Goal: Task Accomplishment & Management: Complete application form

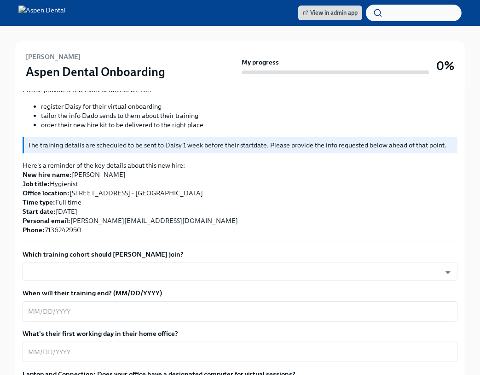
scroll to position [230, 0]
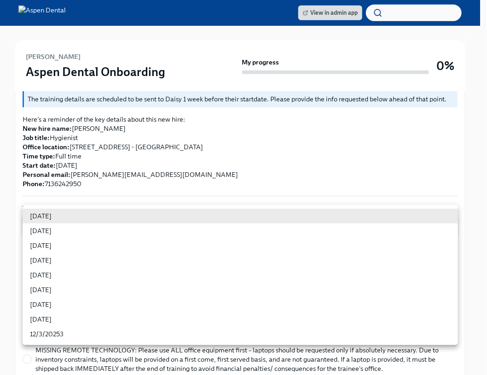
click at [252, 172] on div at bounding box center [243, 187] width 487 height 375
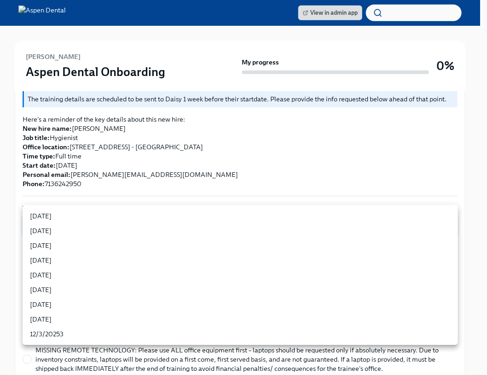
click at [57, 265] on li "[DATE]" at bounding box center [241, 260] width 436 height 15
type input "rtYPevC7n"
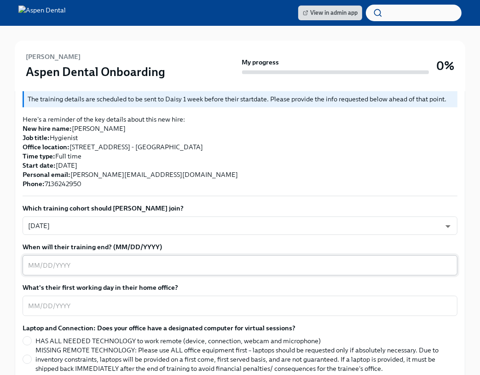
click at [100, 260] on textarea "When will their training end? (MM/DD/YYYY)" at bounding box center [240, 265] width 424 height 11
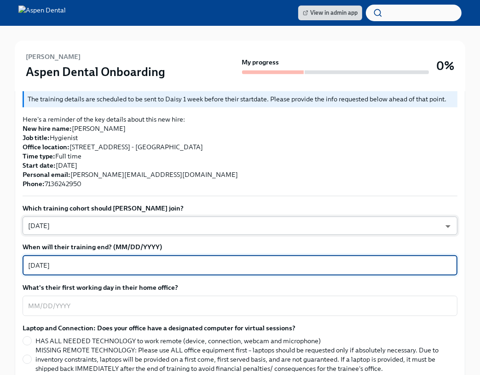
type textarea "[DATE]"
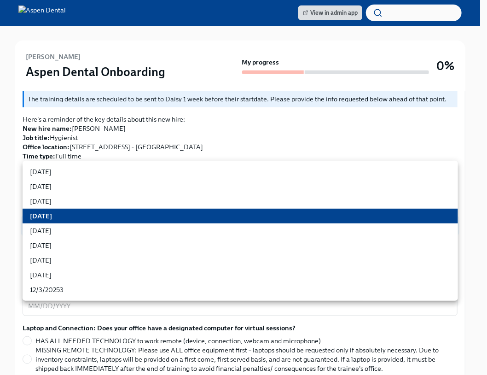
click at [36, 218] on li "[DATE]" at bounding box center [241, 216] width 436 height 15
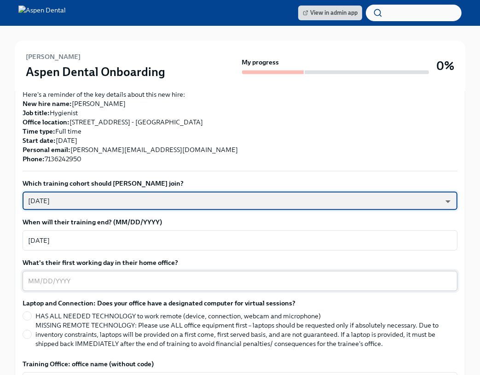
scroll to position [276, 0]
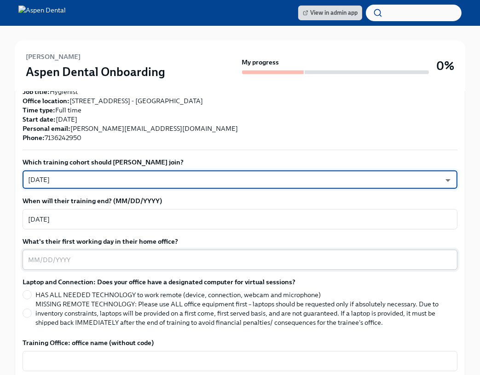
click at [84, 254] on textarea "What's their first working day in their home office?" at bounding box center [240, 259] width 424 height 11
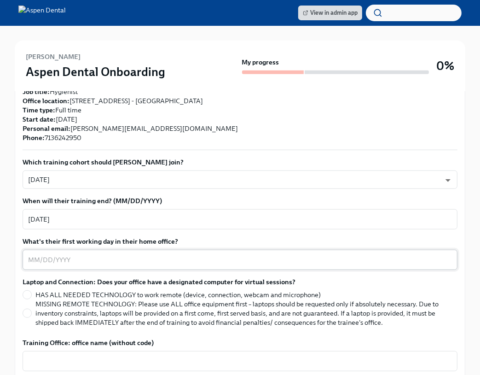
click at [103, 254] on textarea "What's their first working day in their home office?" at bounding box center [240, 259] width 424 height 11
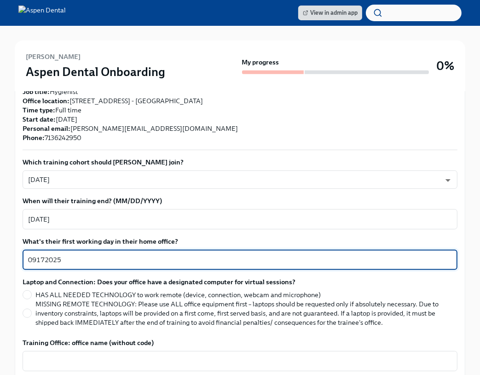
click at [35, 254] on textarea "09172025" at bounding box center [240, 259] width 424 height 11
type textarea "[DATE]"
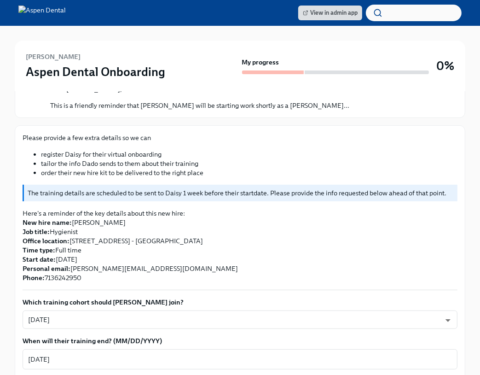
scroll to position [0, 0]
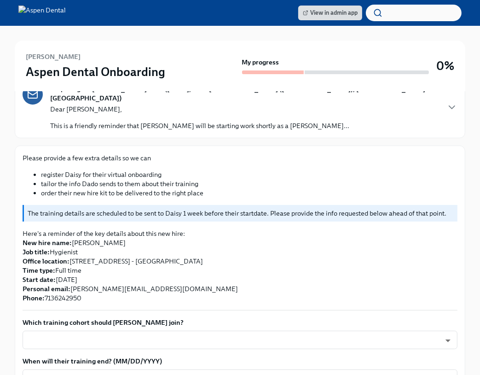
scroll to position [162, 0]
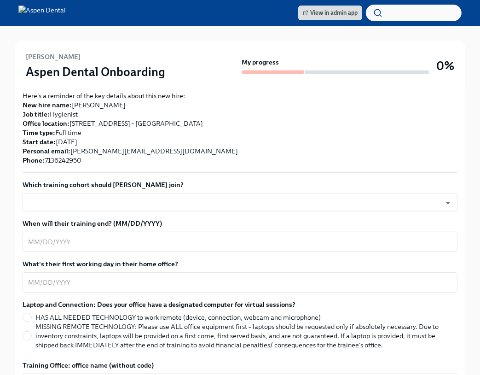
scroll to position [276, 0]
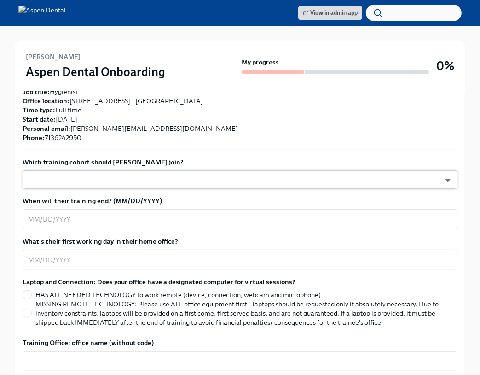
click at [123, 171] on body "View in admin app Daisy Burton Aspen Dental Onboarding My progress 0% 1 Overdue…" at bounding box center [240, 343] width 480 height 1238
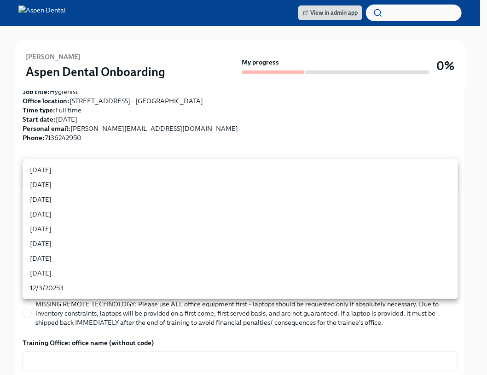
click at [65, 218] on li "[DATE]" at bounding box center [241, 214] width 436 height 15
type input "rtYPevC7n"
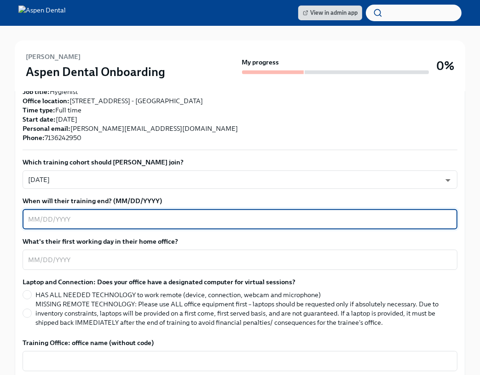
click at [88, 214] on textarea "When will their training end? (MM/DD/YYYY)" at bounding box center [240, 219] width 424 height 11
click at [32, 214] on textarea "When will their training end? (MM/DD/YYYY)" at bounding box center [240, 219] width 424 height 11
type textarea "[DATE]"
click at [69, 254] on textarea "What's their first working day in their home office?" at bounding box center [240, 259] width 424 height 11
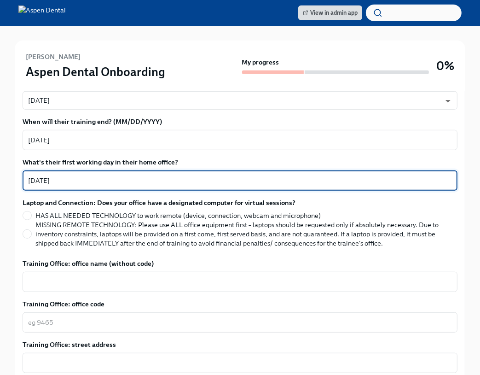
scroll to position [368, 0]
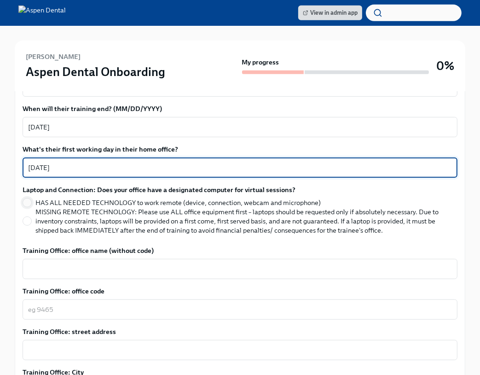
type textarea "[DATE]"
click at [29, 198] on input "HAS ALL NEEDED TECHNOLOGY to work remote (device, connection, webcam and microp…" at bounding box center [27, 202] width 8 height 8
radio input "true"
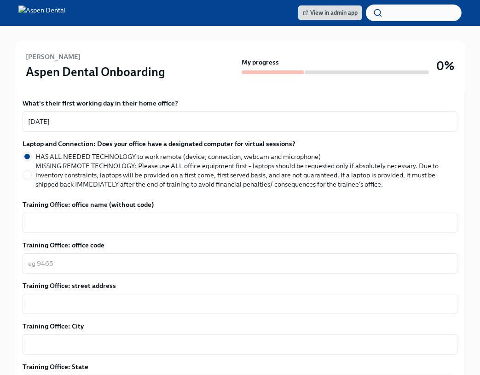
scroll to position [460, 0]
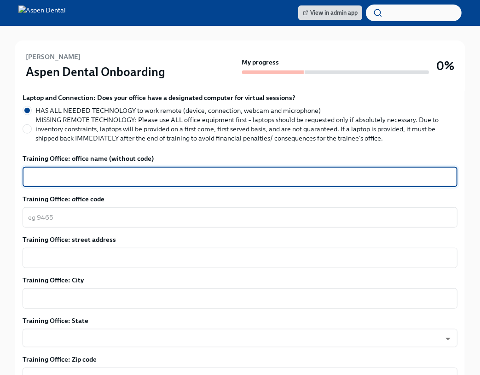
click at [112, 172] on textarea "Training Office: office name (without code)" at bounding box center [240, 176] width 424 height 11
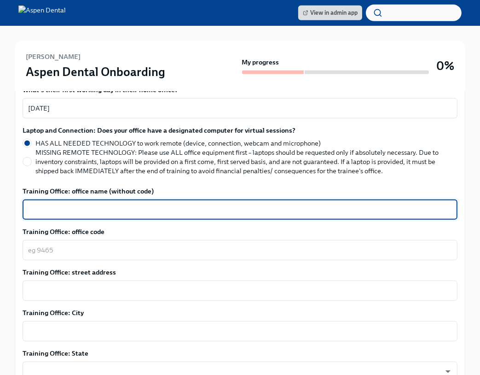
scroll to position [414, 0]
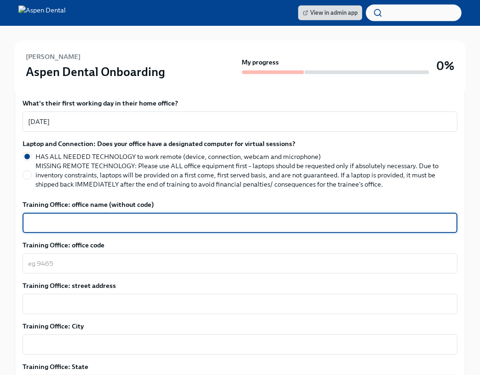
type textarea "o"
type textarea "Tomball"
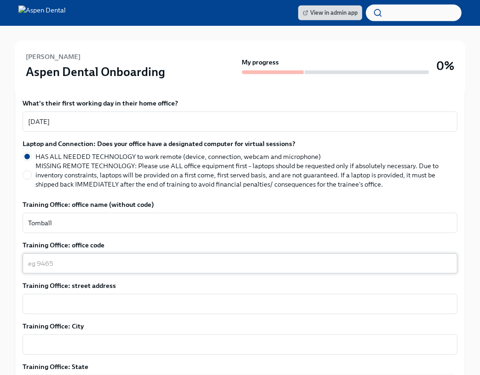
click at [109, 260] on div "x ​" at bounding box center [240, 263] width 435 height 20
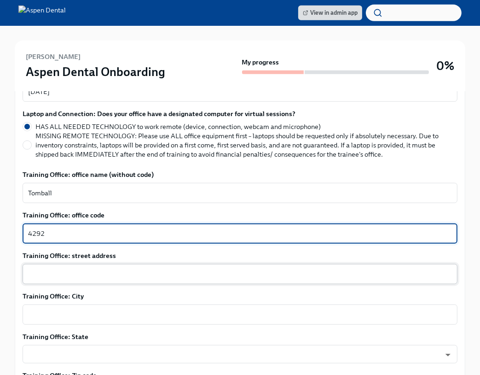
scroll to position [460, 0]
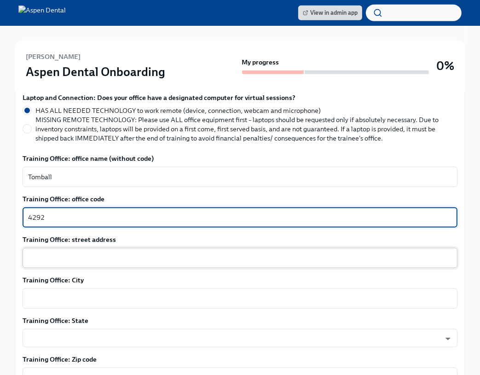
type textarea "4292"
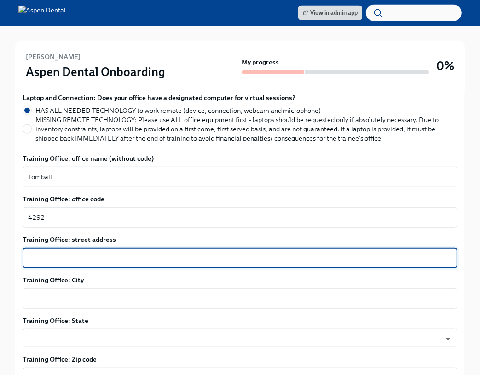
click at [136, 252] on textarea "Training Office: street address" at bounding box center [240, 257] width 424 height 11
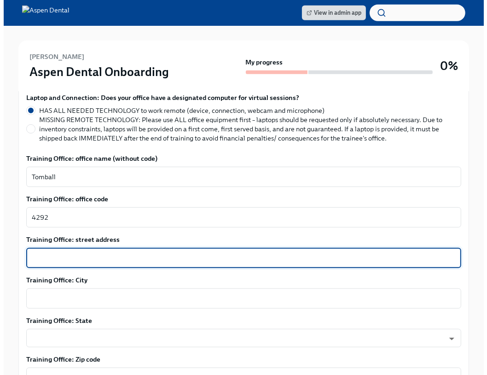
scroll to position [506, 0]
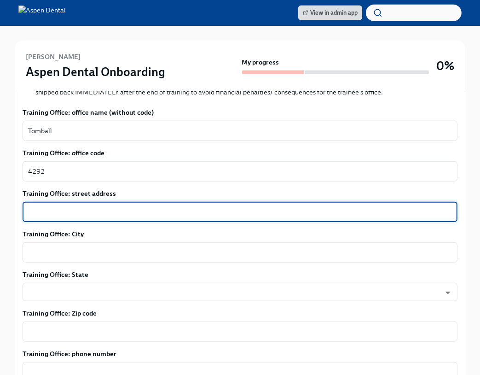
paste textarea "27661 Tomball Pkwy"
type textarea "27661 Tomball Pkwy"
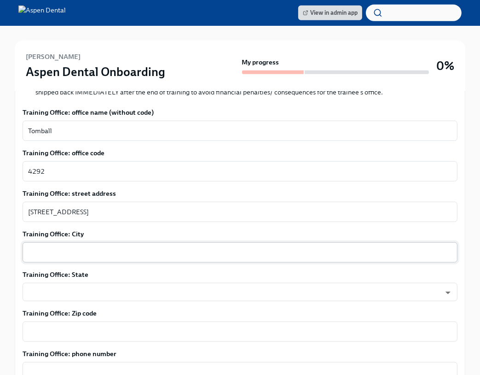
click at [87, 242] on div "x ​" at bounding box center [240, 252] width 435 height 20
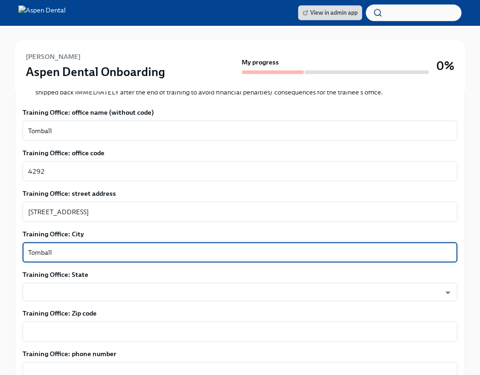
type textarea "Tomball"
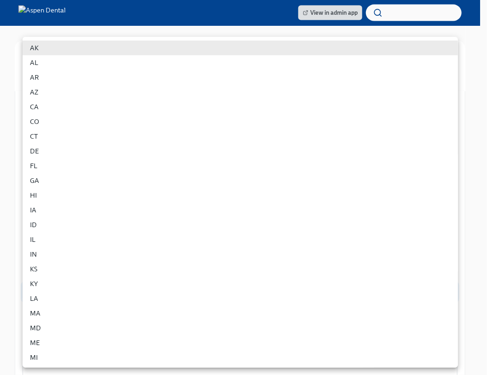
click at [110, 283] on body "View in admin app Daisy Burton Aspen Dental Onboarding My progress 0% 1 Overdue…" at bounding box center [243, 113] width 487 height 1238
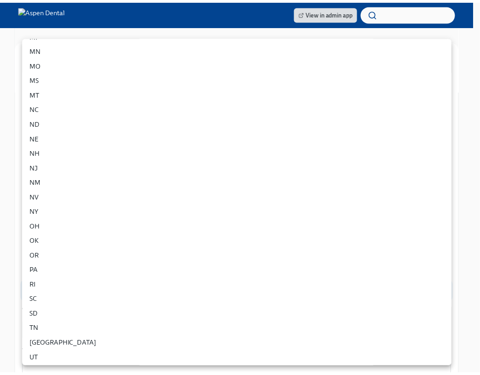
scroll to position [368, 0]
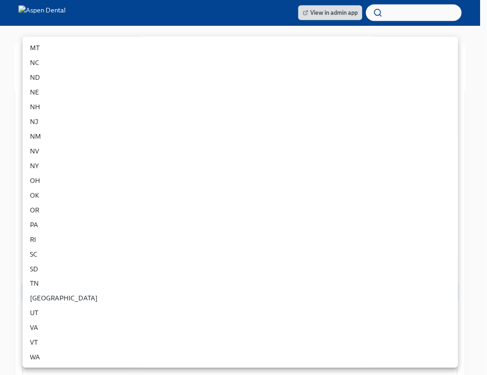
click at [43, 297] on li "TX" at bounding box center [241, 298] width 436 height 15
type input "3tzigpj2I"
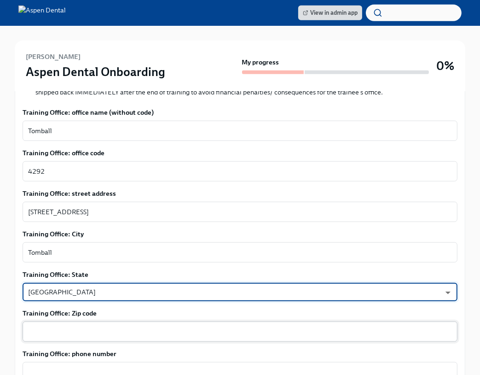
click at [34, 326] on textarea "Training Office: Zip code" at bounding box center [240, 331] width 424 height 11
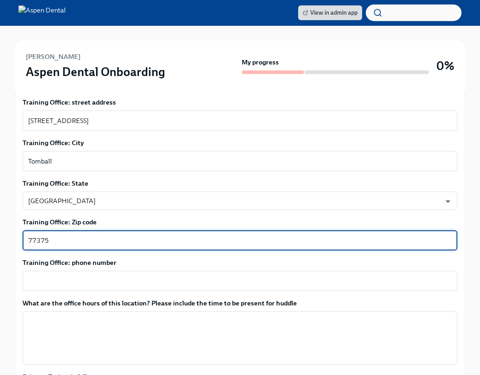
scroll to position [599, 0]
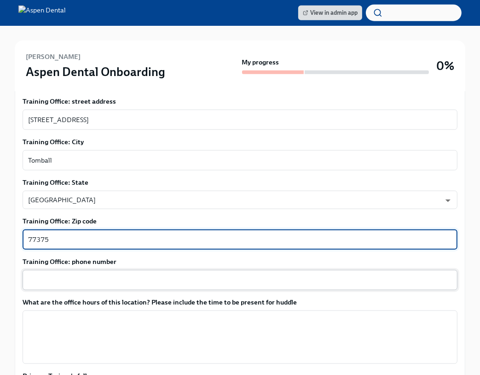
type textarea "77375"
click at [60, 275] on textarea "Training Office: phone number" at bounding box center [240, 279] width 424 height 11
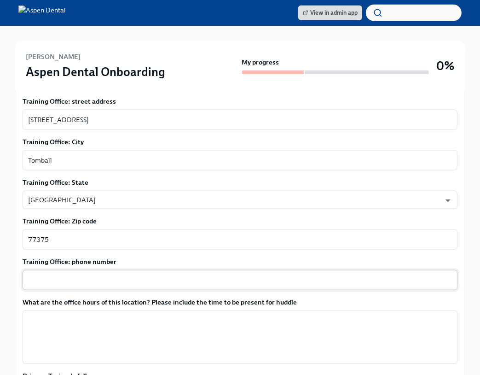
drag, startPoint x: 87, startPoint y: 256, endPoint x: 94, endPoint y: 273, distance: 19.2
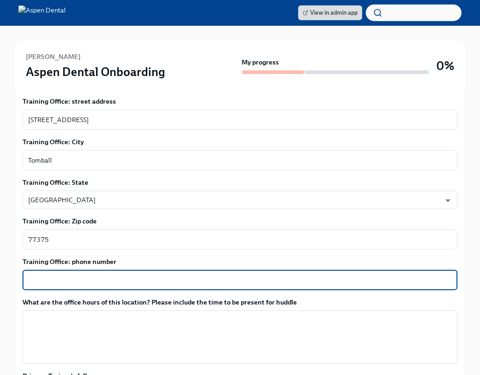
paste textarea "(281) 378-2542"
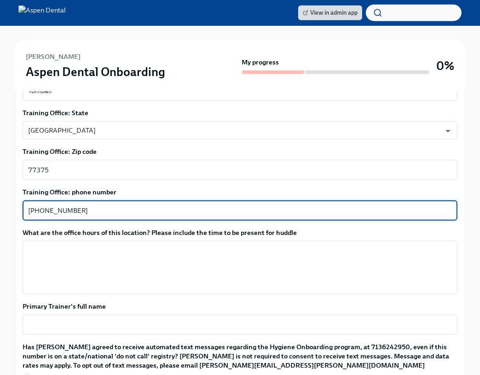
scroll to position [691, 0]
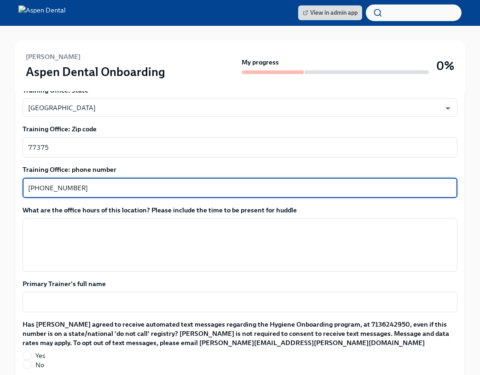
type textarea "(281) 378-2542"
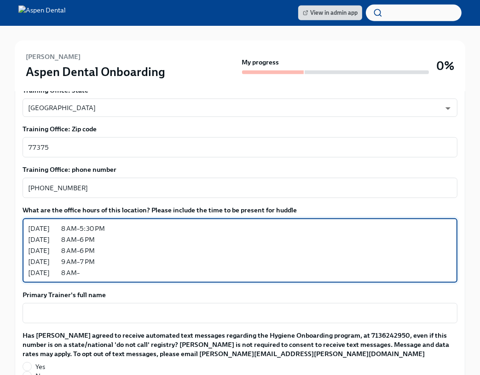
click at [76, 261] on textarea "Monday 8 AM–5:30 PM Tuesday 8 AM–6 PM Wednesday 8 AM–6 PM Thursday 9 AM–7 PM Fr…" at bounding box center [240, 250] width 424 height 55
click at [66, 223] on textarea "Monday 8 AM–5:30 PM Tuesday 8 AM–6 PM Wednesday 8 AM–6 PM Thursday 9 AM–7 PM Fr…" at bounding box center [240, 250] width 424 height 55
click at [65, 231] on textarea "Monday 7:45AM–5:30 PM Tuesday 8 AM–6 PM Wednesday 8 AM–6 PM Thursday 9 AM–7 PM …" at bounding box center [240, 250] width 424 height 55
click at [78, 242] on textarea "Monday 7:45AM–5:30 PM Tuesday 7:45AM–6 PM Wednesday 8 AM–6 PM Thursday 9 AM–7 P…" at bounding box center [240, 250] width 424 height 55
click at [75, 240] on textarea "Monday 7:45AM–5:30 PM Tuesday 7:45AM–6 PM Wednesday 87:45AM–6 PM Thursday 9 AM–…" at bounding box center [240, 250] width 424 height 55
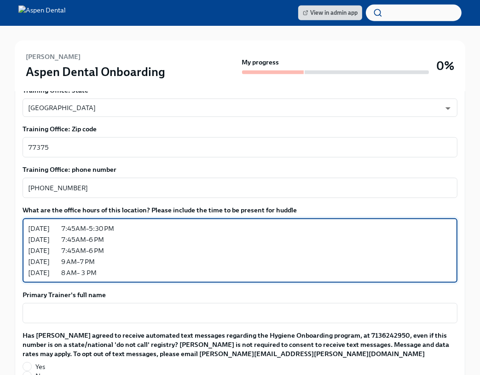
click at [64, 251] on textarea "Monday 7:45AM–5:30 PM Tuesday 7:45AM–6 PM Wednesday 7:45AM–6 PM Thursday 9 AM–7…" at bounding box center [240, 250] width 424 height 55
click at [54, 267] on textarea "Monday 7:45AM–5:30 PM Tuesday 7:45AM–6 PM Wednesday 7:45AM–6 PM Thursday 8:45 A…" at bounding box center [240, 250] width 424 height 55
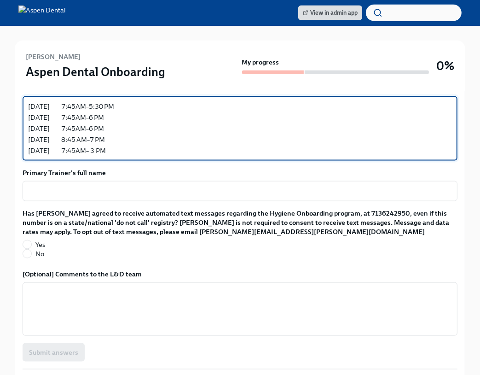
scroll to position [829, 0]
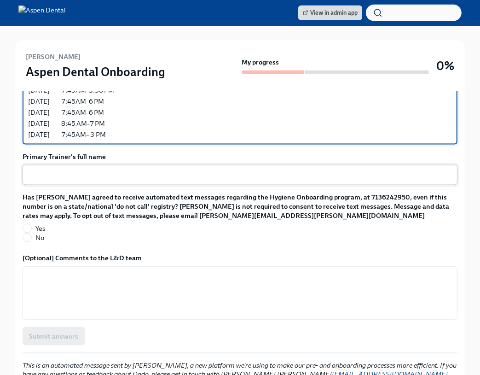
type textarea "Monday 7:45AM–5:30 PM Tuesday 7:45AM–6 PM Wednesday 7:45AM–6 PM Thursday 8:45 A…"
click at [96, 169] on textarea "Primary Trainer's full name" at bounding box center [240, 174] width 424 height 11
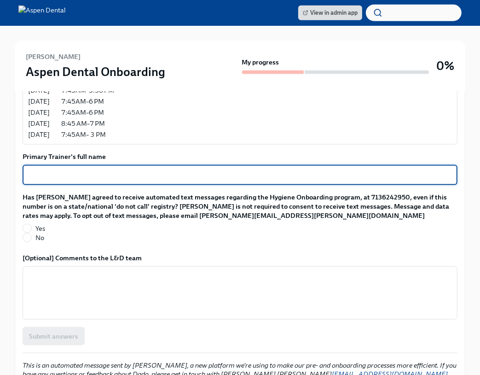
paste textarea "Olga Tristan Alba"
type textarea "Olga Tristan Alba"
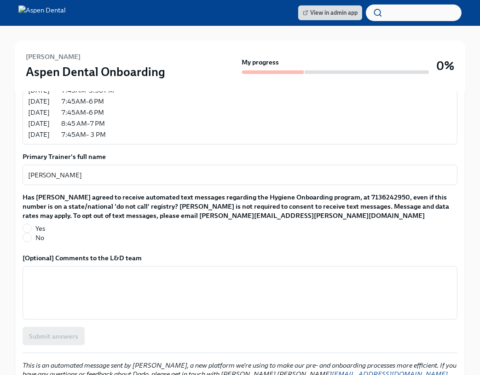
click at [37, 233] on span "No" at bounding box center [39, 237] width 9 height 9
click at [31, 233] on input "No" at bounding box center [27, 237] width 8 height 8
radio input "true"
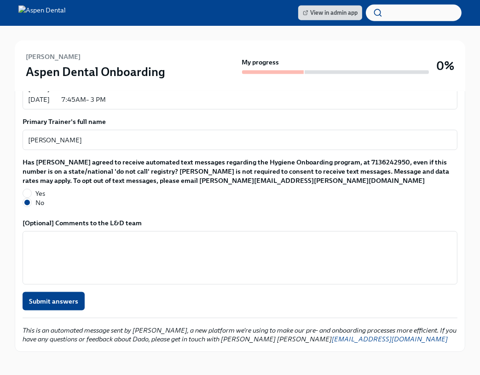
scroll to position [864, 0]
click at [66, 296] on span "Submit answers" at bounding box center [53, 300] width 49 height 9
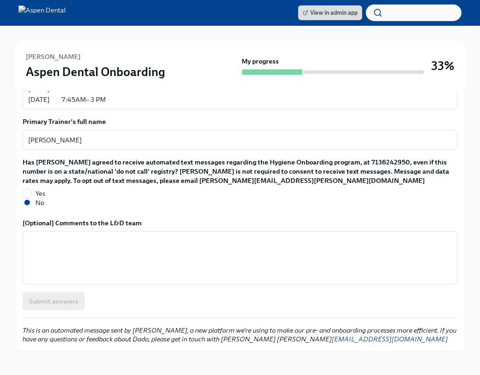
click at [71, 294] on div "Submit answers" at bounding box center [240, 301] width 435 height 18
click at [128, 293] on div "Submit answers" at bounding box center [240, 301] width 435 height 18
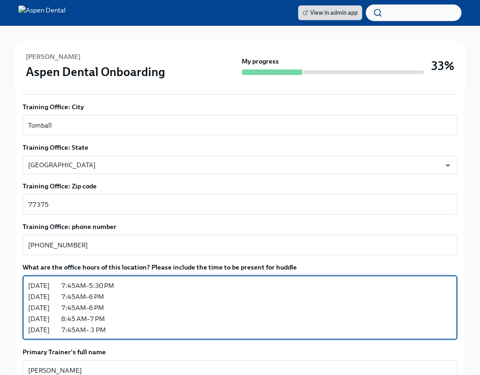
click at [193, 293] on textarea "Monday 7:45AM–5:30 PM Tuesday 7:45AM–6 PM Wednesday 7:45AM–6 PM Thursday 8:45 A…" at bounding box center [240, 307] width 424 height 55
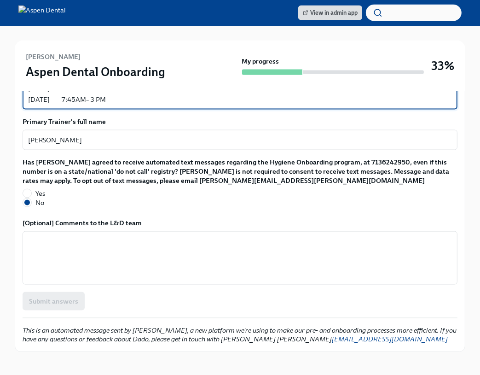
click at [48, 292] on div "Submit answers" at bounding box center [240, 301] width 435 height 18
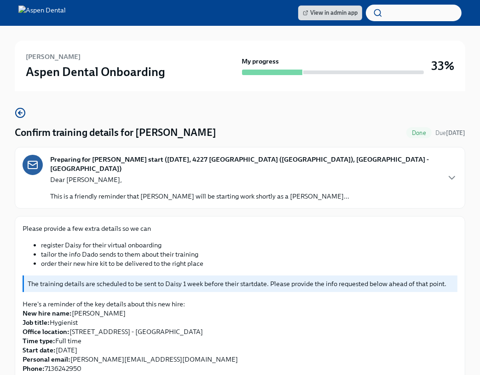
scroll to position [46, 0]
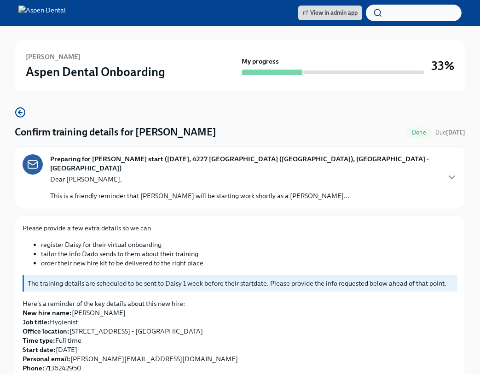
click at [427, 130] on span "Done" at bounding box center [419, 132] width 25 height 7
click at [284, 191] on p "This is a friendly reminder that [PERSON_NAME] will be starting work shortly as…" at bounding box center [199, 195] width 299 height 9
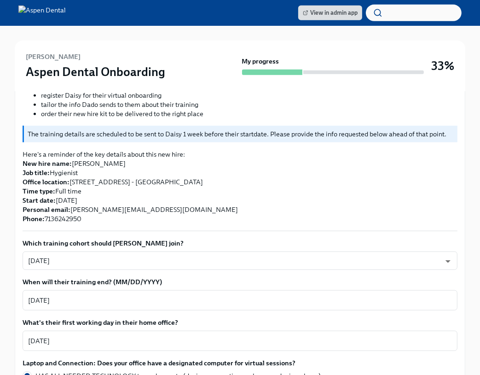
scroll to position [552, 0]
